Goal: Transaction & Acquisition: Purchase product/service

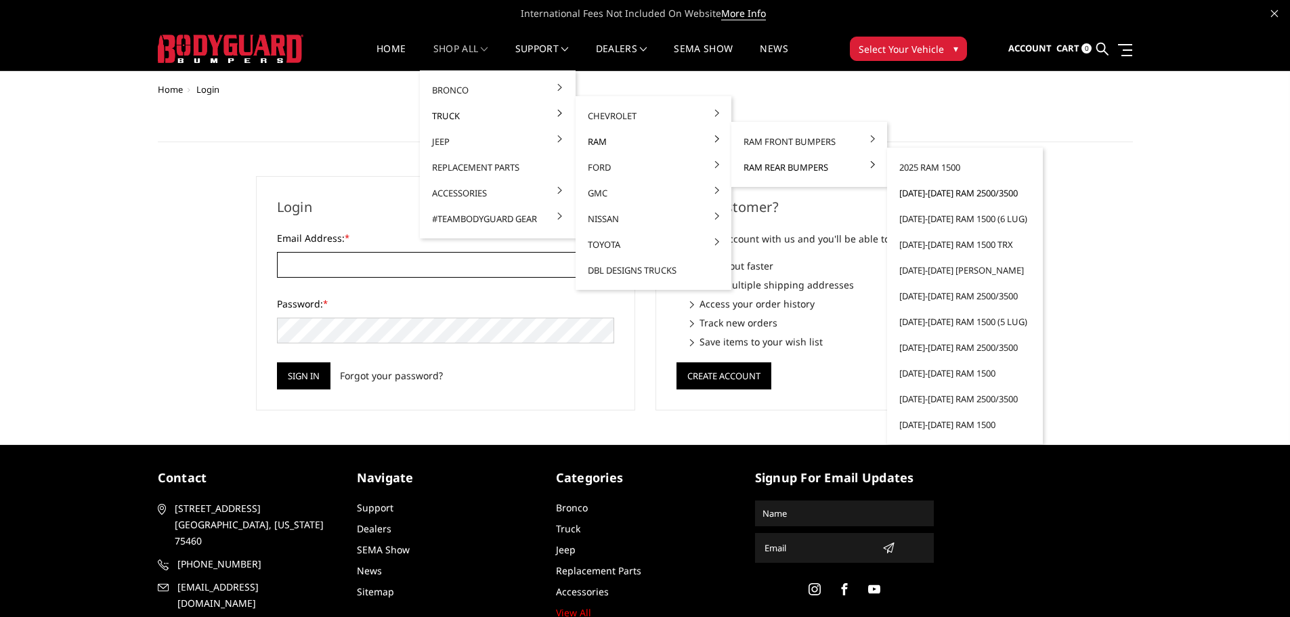
type input "customerservice@4wheelperformance.com"
click at [964, 196] on link "[DATE]-[DATE] Ram 2500/3500" at bounding box center [964, 193] width 145 height 26
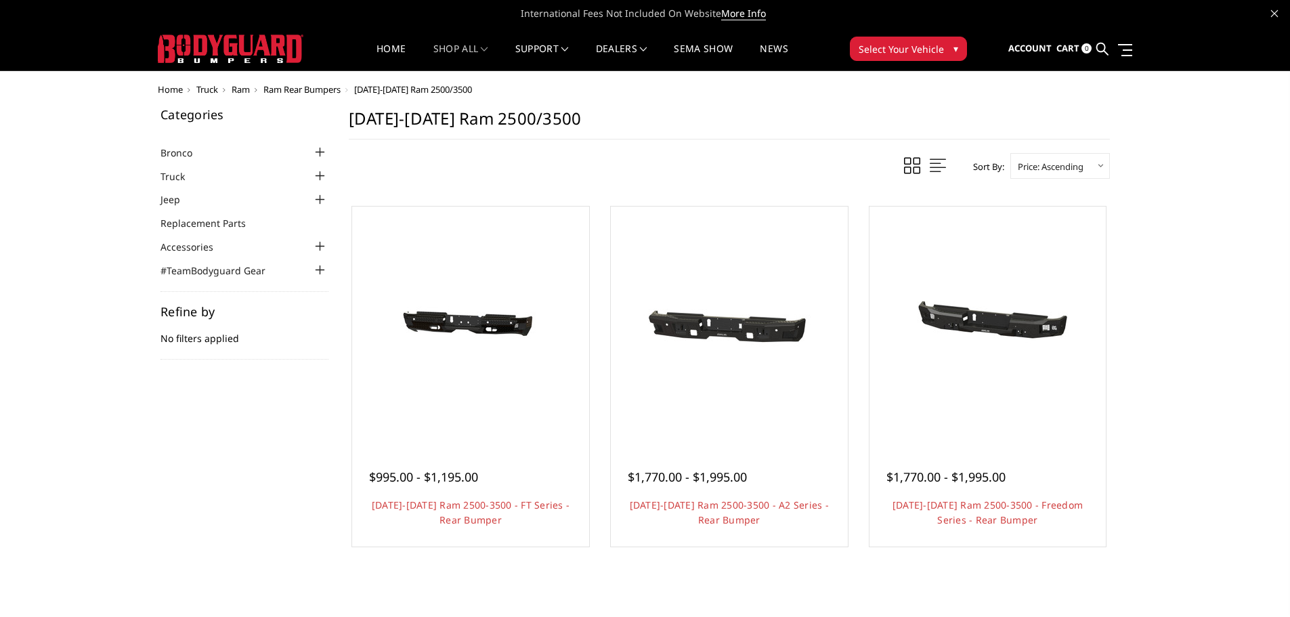
scroll to position [135, 0]
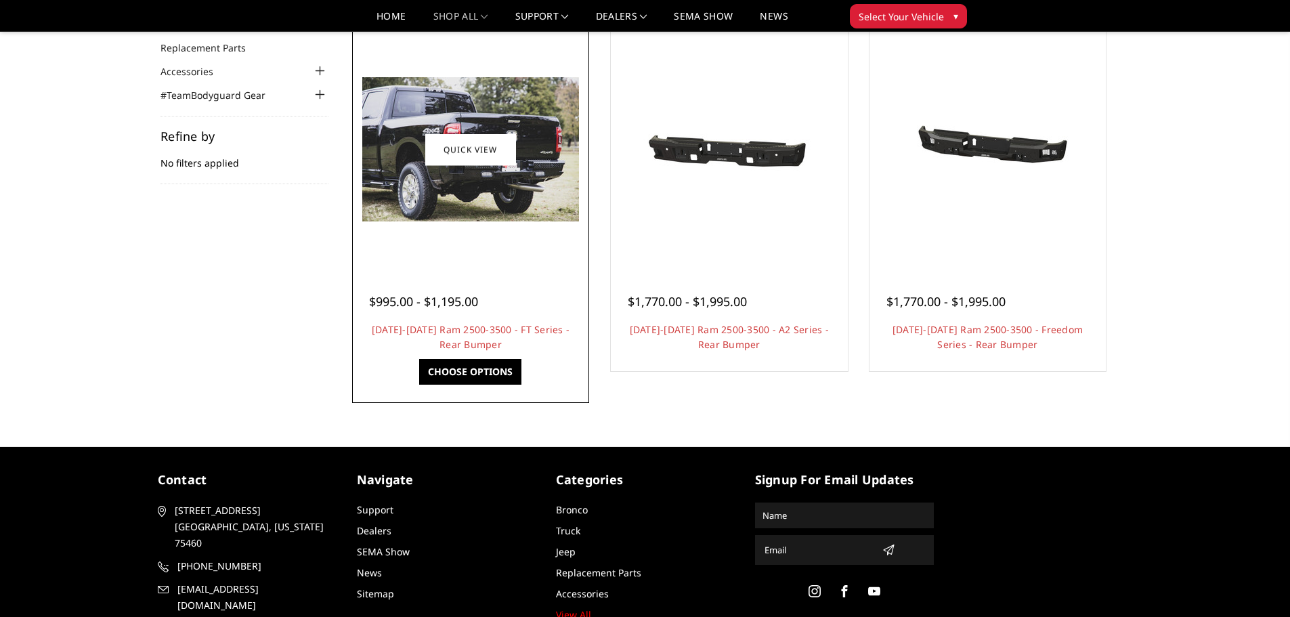
click at [504, 235] on div at bounding box center [470, 150] width 230 height 230
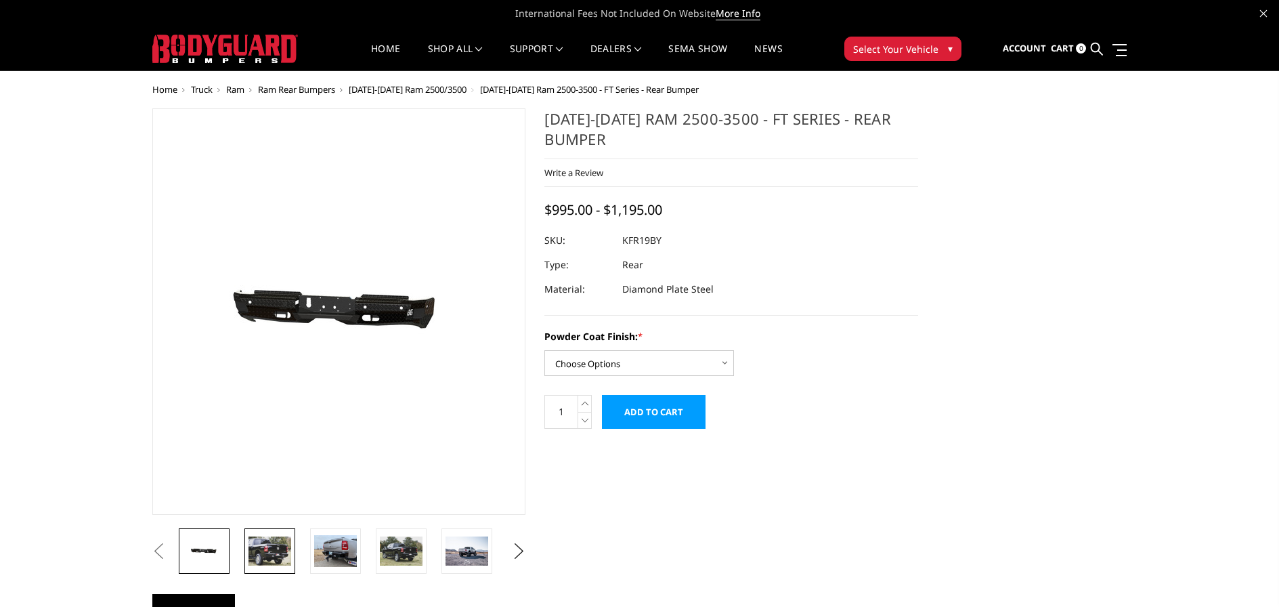
click at [270, 548] on img at bounding box center [269, 550] width 43 height 28
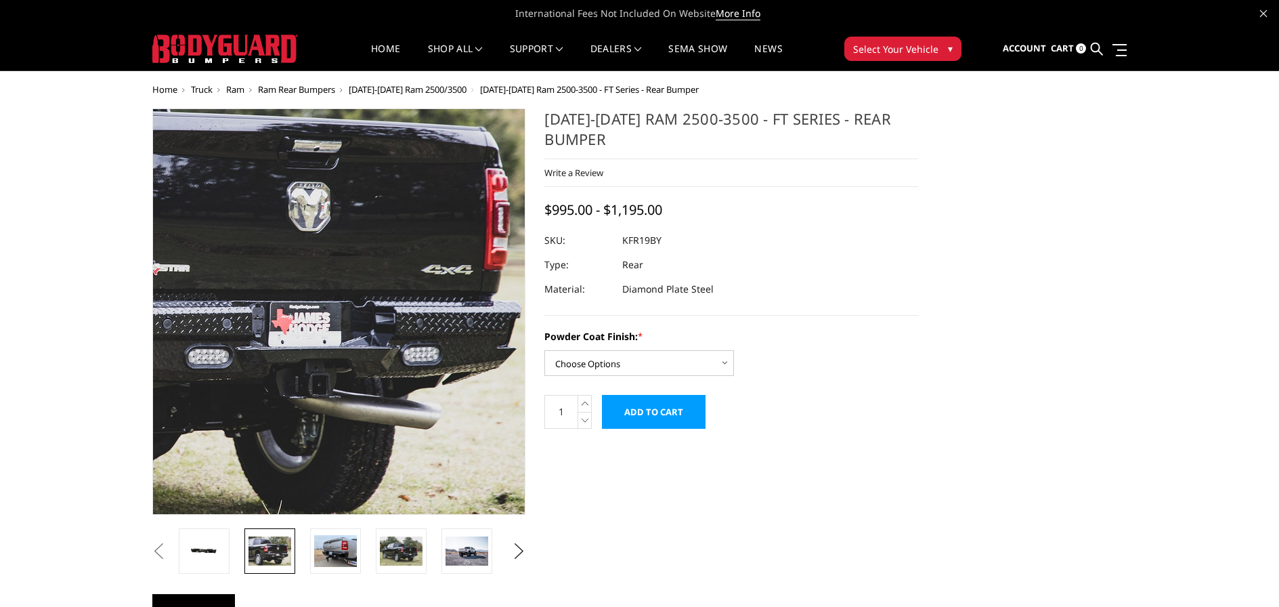
click at [488, 441] on img at bounding box center [143, 258] width 867 height 578
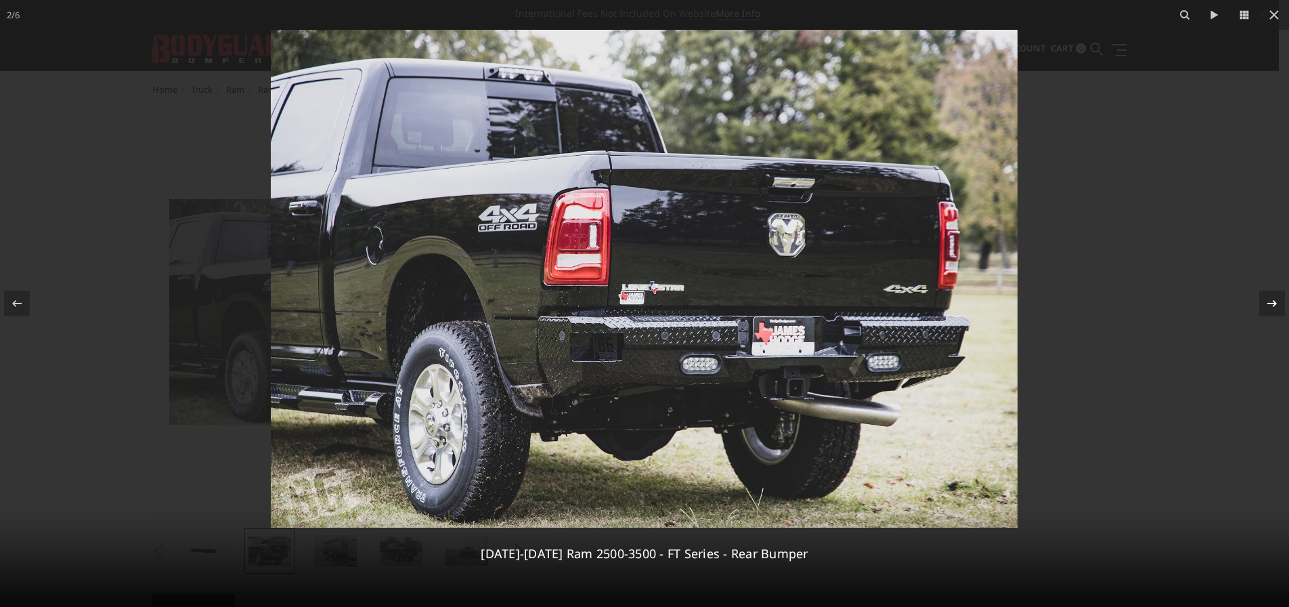
click at [1243, 299] on button at bounding box center [1265, 303] width 47 height 68
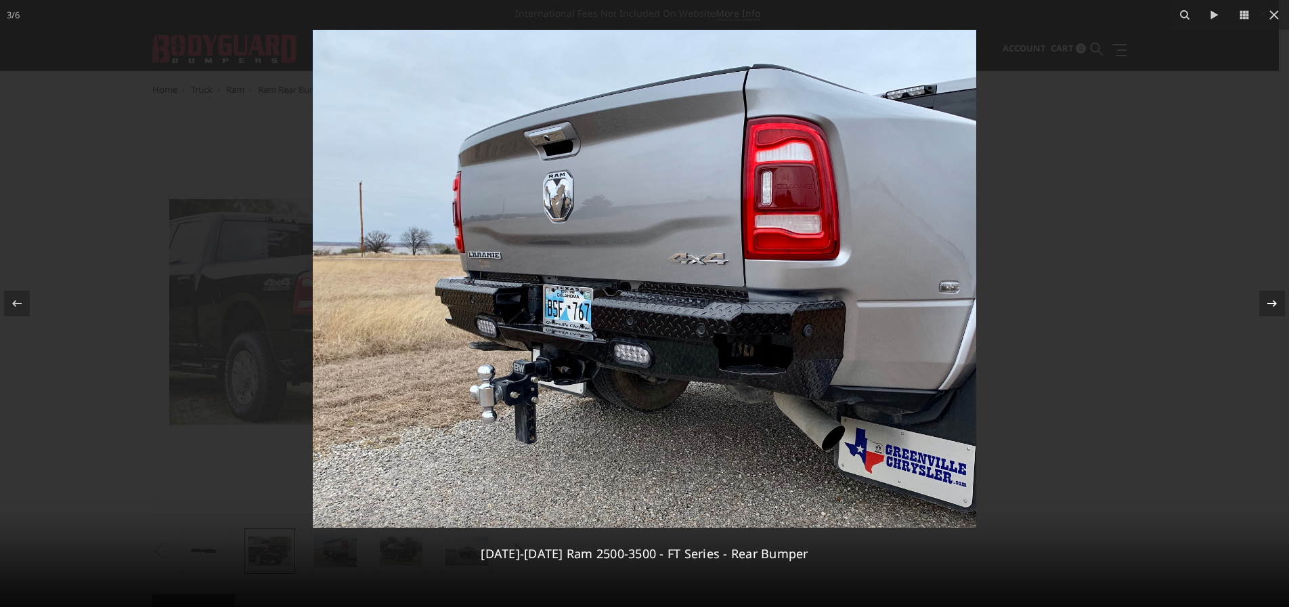
click at [1251, 295] on button at bounding box center [1265, 303] width 47 height 68
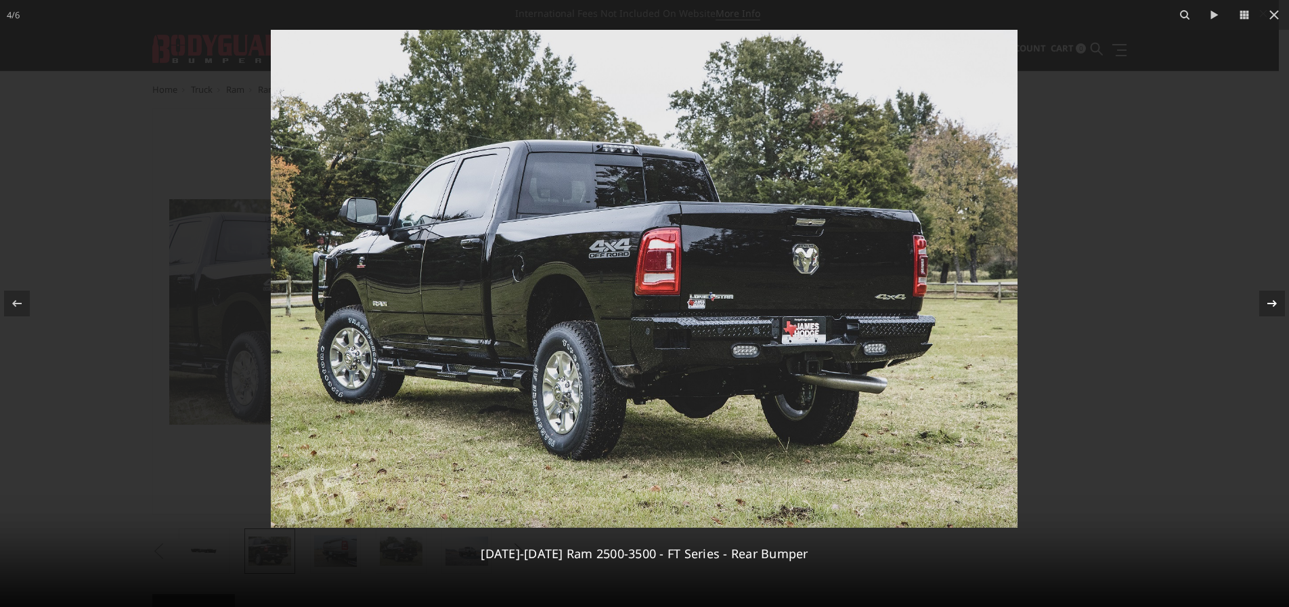
click at [1251, 295] on button at bounding box center [1265, 303] width 47 height 68
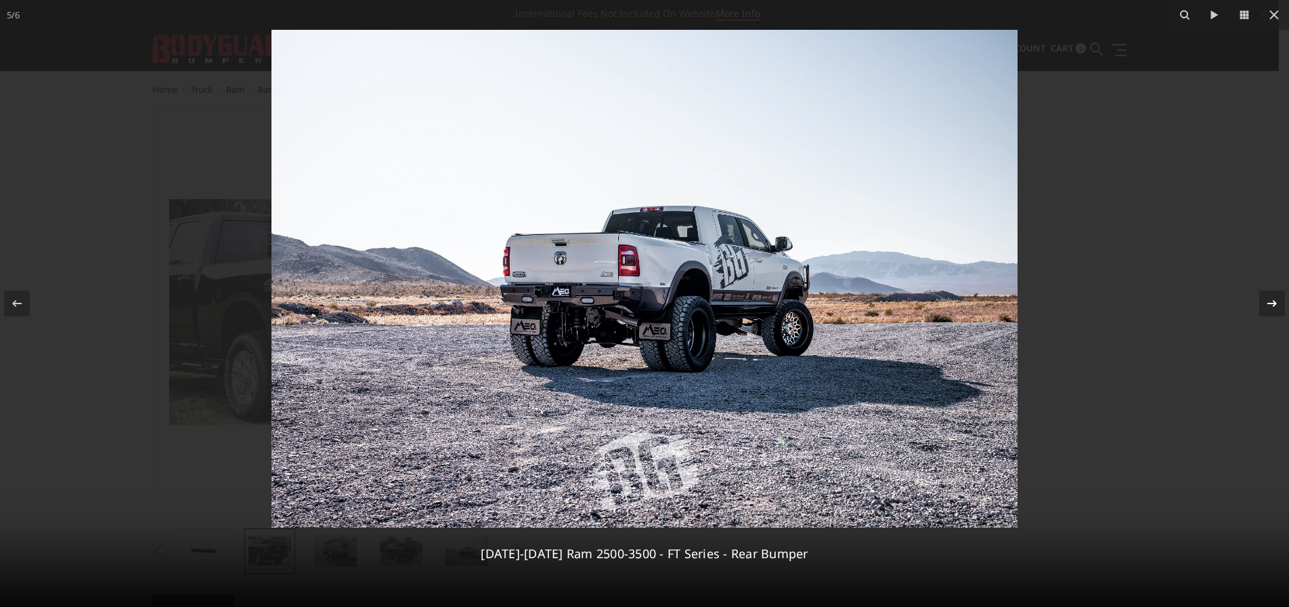
click at [1269, 301] on icon at bounding box center [1272, 303] width 16 height 16
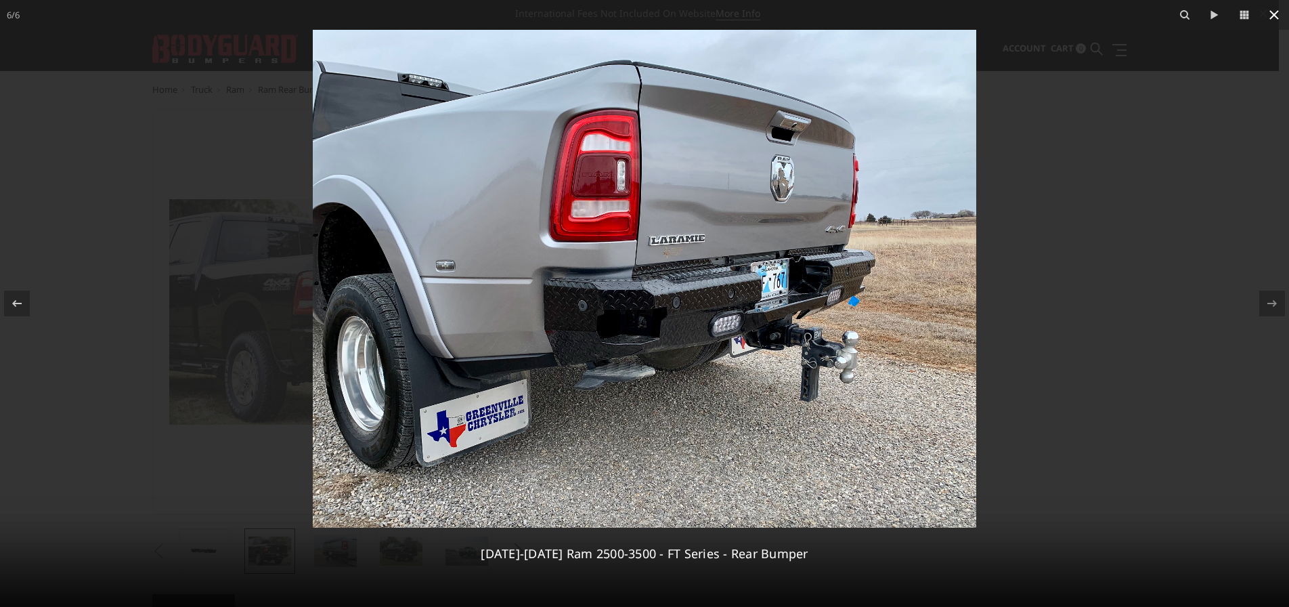
click at [1266, 17] on button at bounding box center [1274, 15] width 30 height 30
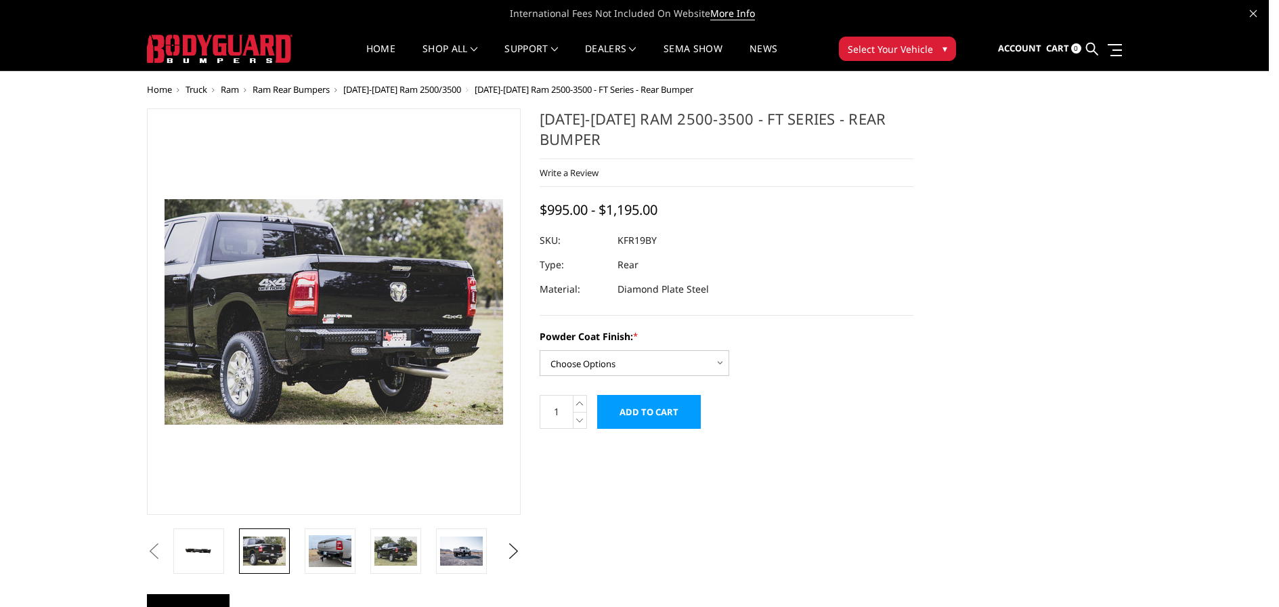
scroll to position [0, 68]
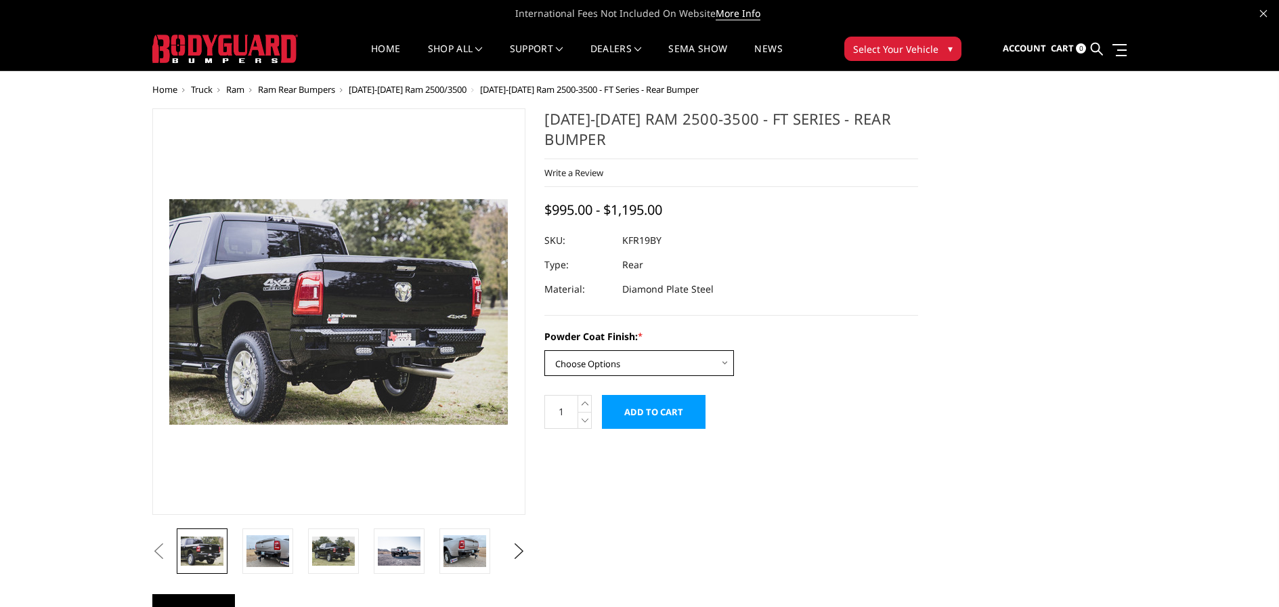
click at [686, 363] on select "Choose Options Bare Metal Gloss Black Powder Coat Textured Black Powder Coat" at bounding box center [639, 363] width 190 height 26
click at [708, 362] on select "Choose Options Bare Metal Gloss Black Powder Coat Textured Black Powder Coat" at bounding box center [639, 363] width 190 height 26
select select "3415"
click at [544, 350] on select "Choose Options Bare Metal Gloss Black Powder Coat Textured Black Powder Coat" at bounding box center [639, 363] width 190 height 26
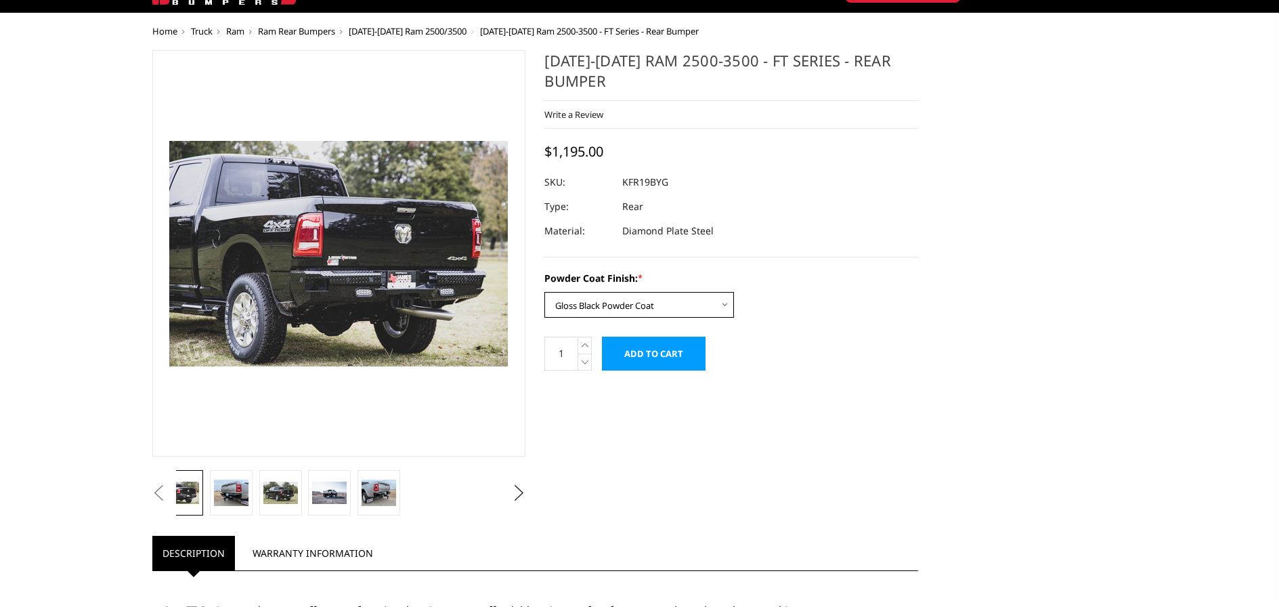
scroll to position [0, 0]
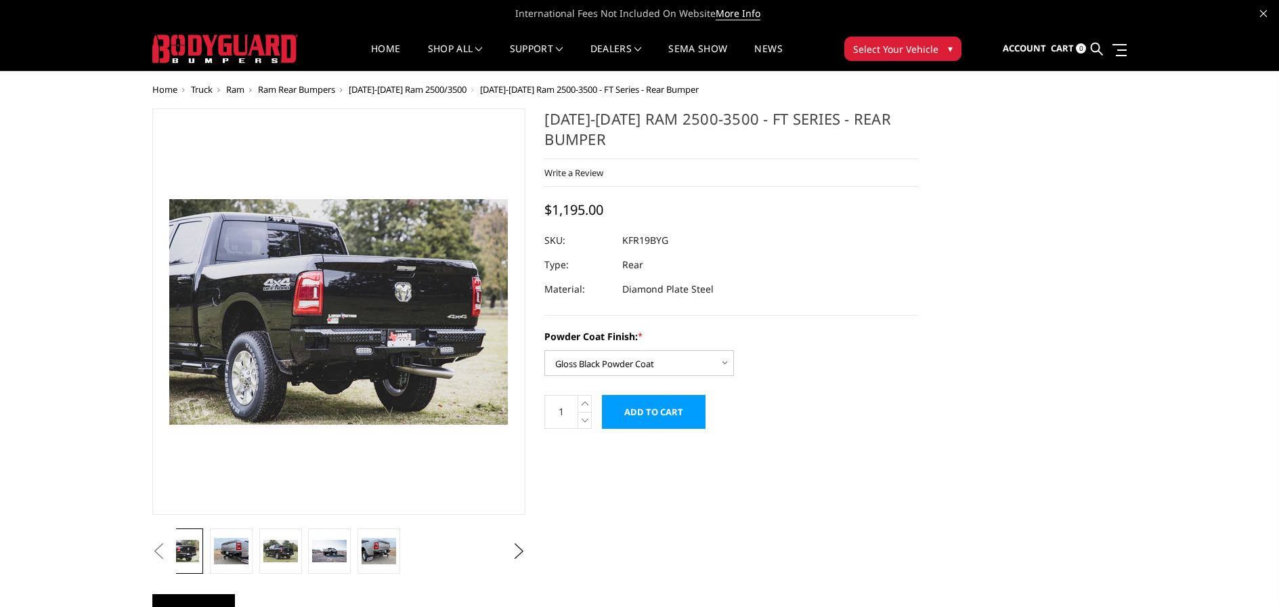
click at [724, 125] on h1 "[DATE]-[DATE] Ram 2500-3500 - FT Series - Rear Bumper" at bounding box center [731, 133] width 374 height 51
copy div "[DATE]-[DATE] Ram 2500-3500 - FT Series - Rear Bumper"
click at [651, 232] on dd "KFR19BYG" at bounding box center [645, 240] width 46 height 24
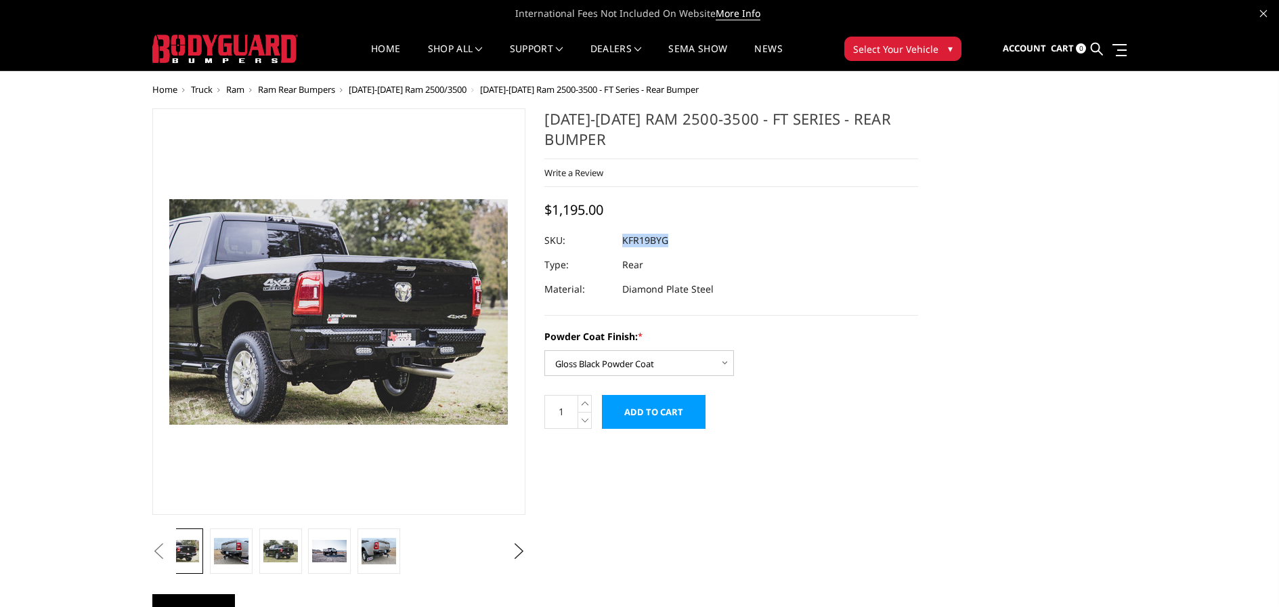
click at [651, 232] on dd "KFR19BYG" at bounding box center [645, 240] width 46 height 24
copy dd "KFR19BYG"
click at [585, 216] on span "$1,195.00" at bounding box center [573, 209] width 59 height 18
copy span "1,195.00"
